Goal: Share content

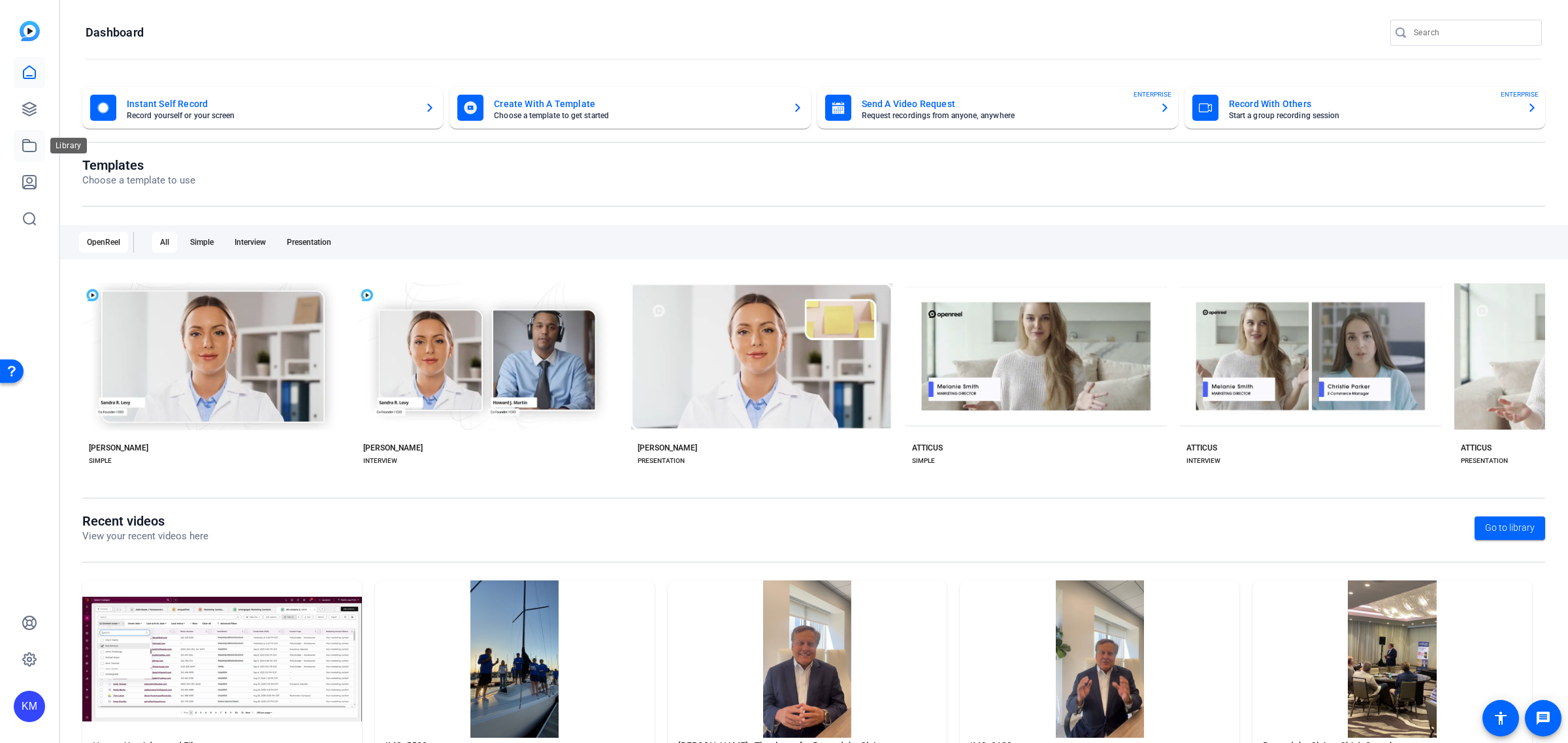
click at [28, 147] on icon at bounding box center [28, 145] width 15 height 15
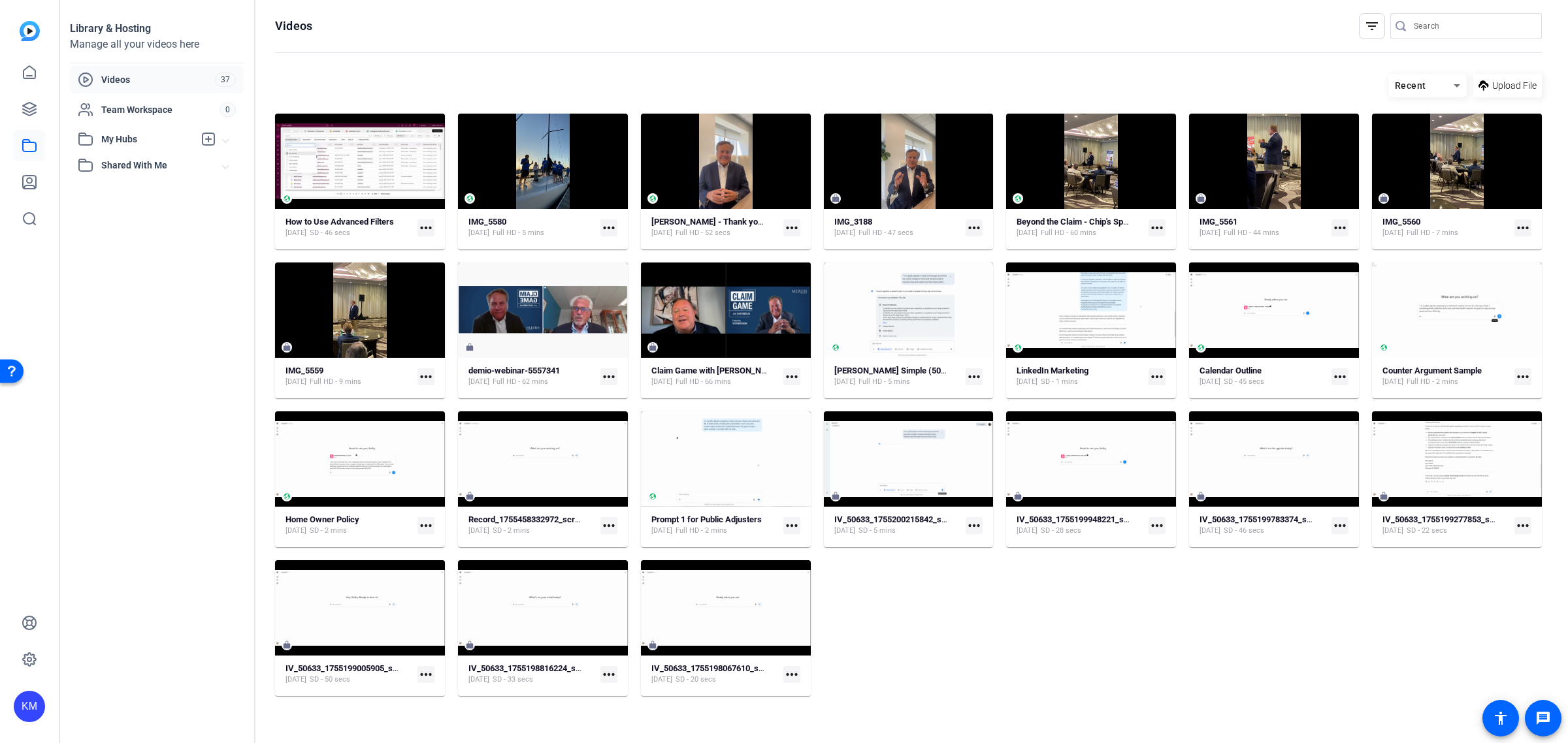
click at [425, 376] on mat-icon "more_horiz" at bounding box center [426, 377] width 17 height 17
click at [397, 310] on div at bounding box center [784, 371] width 1568 height 743
click at [412, 308] on div at bounding box center [360, 309] width 170 height 28
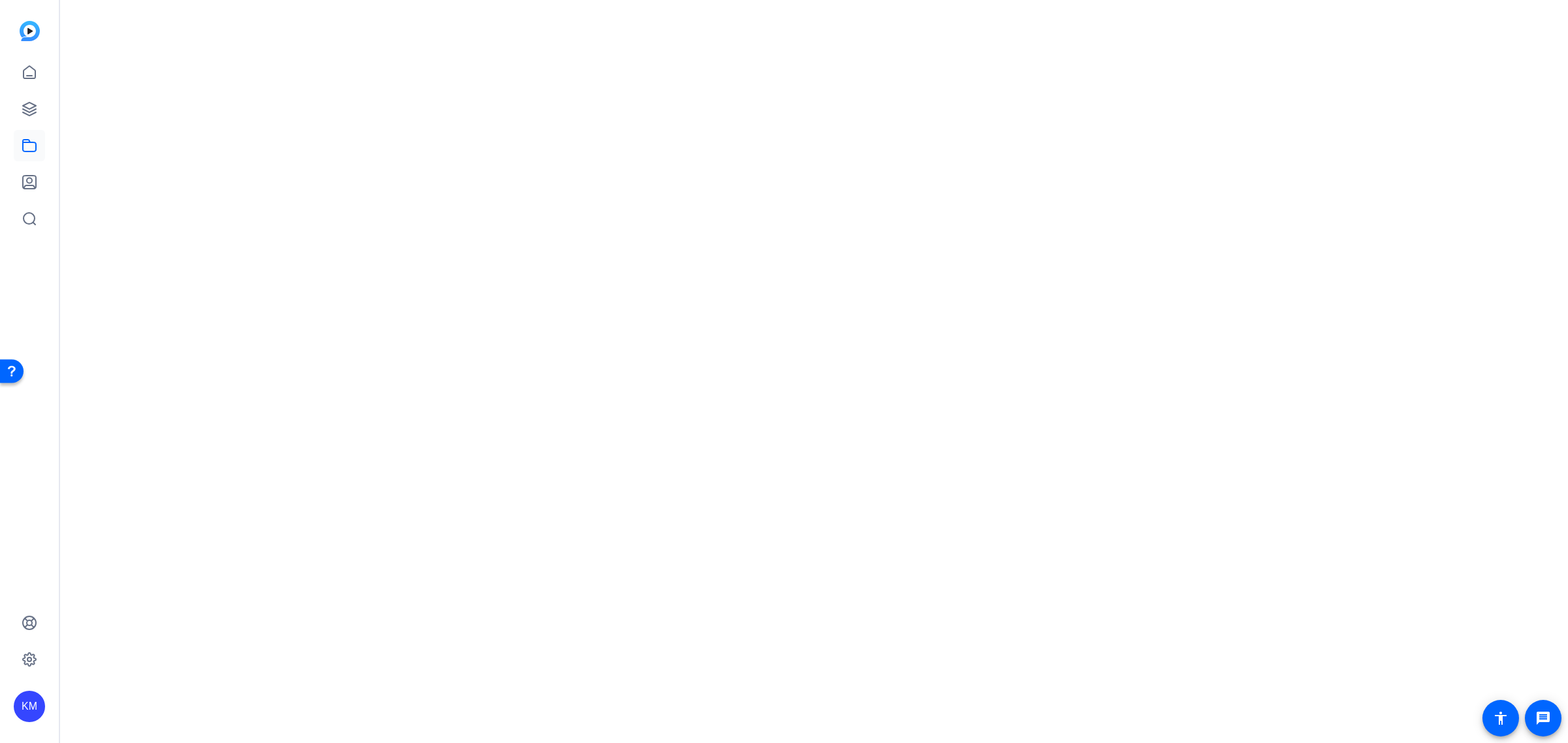
click at [412, 308] on mat-drawer-content at bounding box center [810, 371] width 1502 height 743
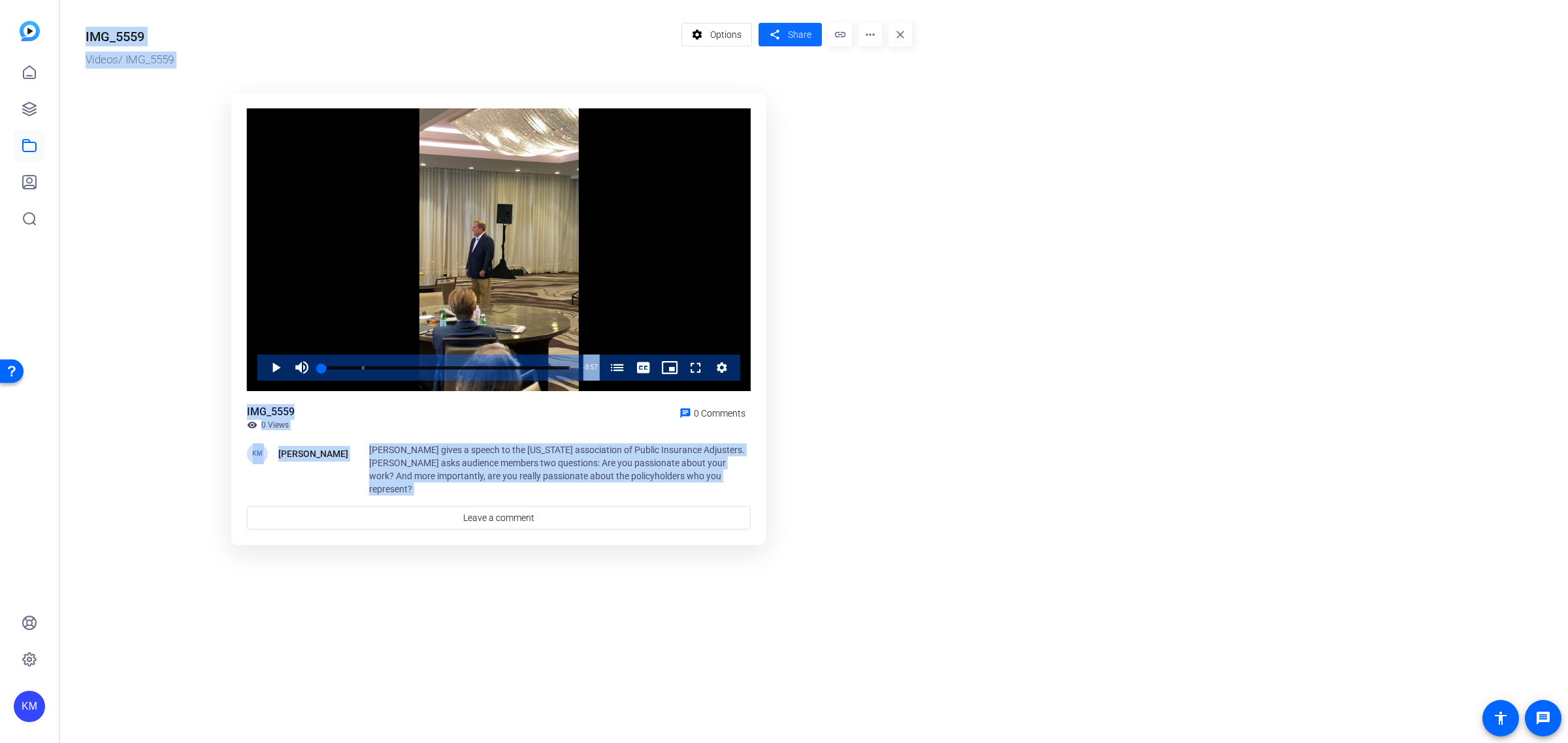
click at [786, 21] on span at bounding box center [791, 34] width 64 height 32
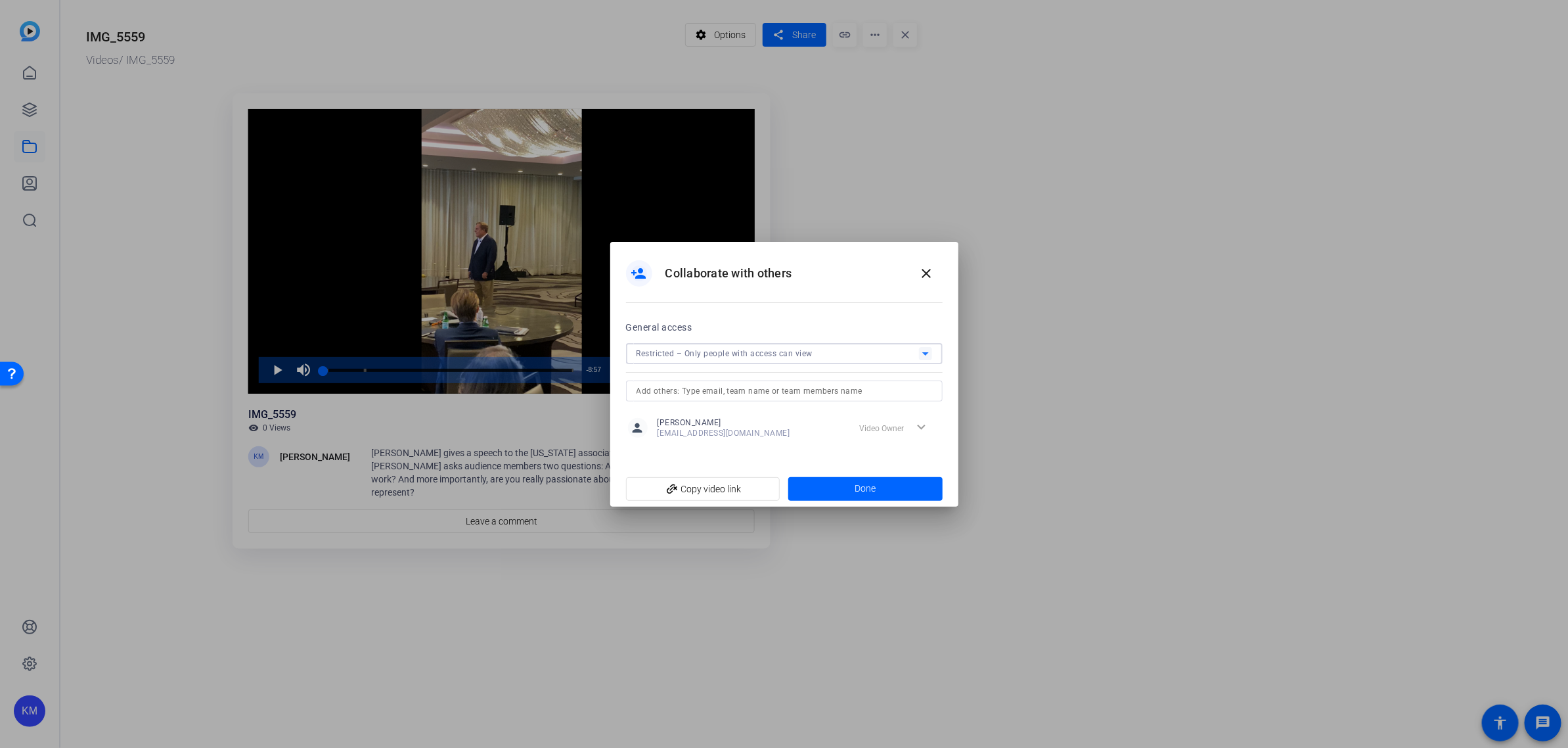
click at [924, 350] on icon at bounding box center [925, 353] width 16 height 16
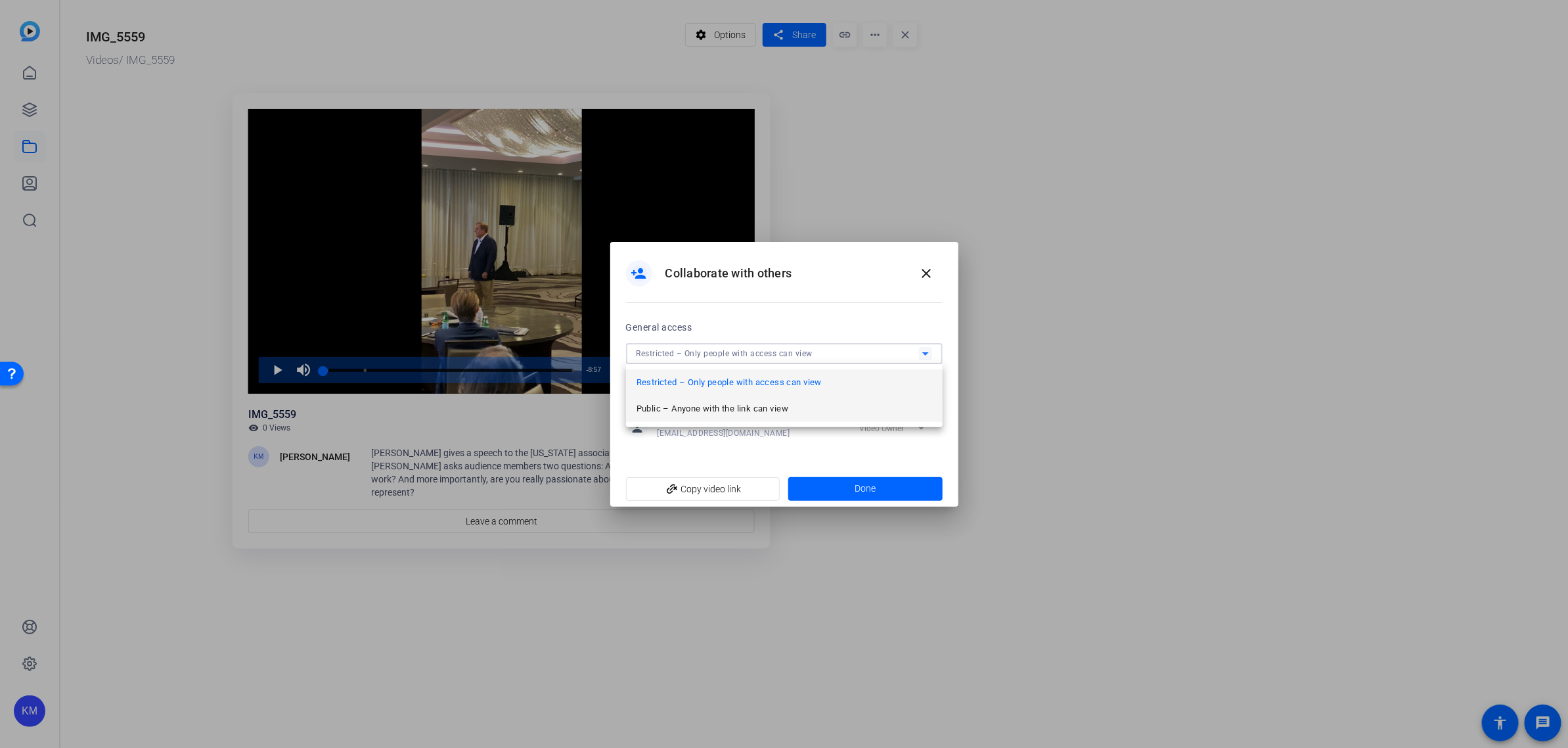
click at [892, 411] on mat-option "Public – Anyone with the link can view" at bounding box center [784, 409] width 317 height 26
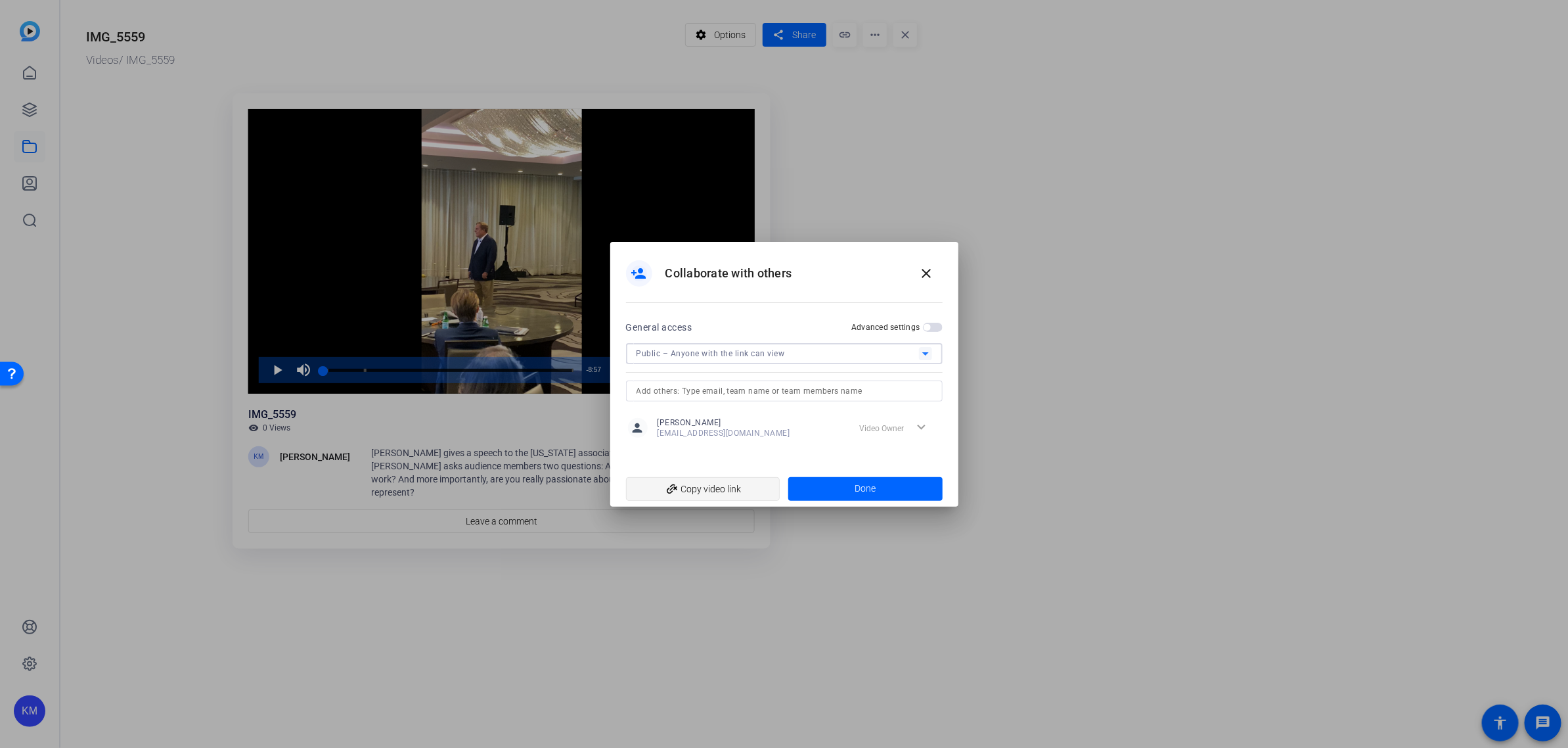
click at [717, 484] on span "add_link Copy video link" at bounding box center [703, 489] width 133 height 25
drag, startPoint x: 856, startPoint y: 484, endPoint x: 867, endPoint y: 485, distance: 11.0
click at [856, 484] on span "Done" at bounding box center [865, 488] width 21 height 14
